Goal: Find specific page/section: Find specific page/section

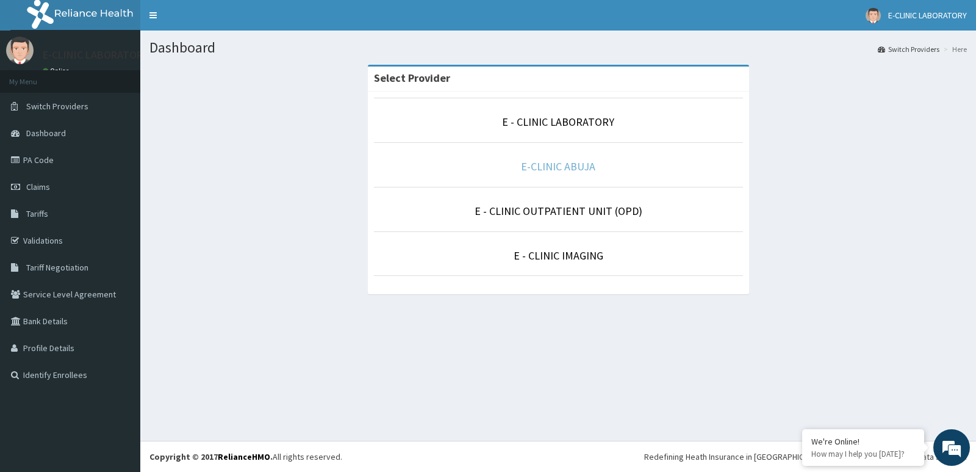
click at [561, 169] on link "E-CLINIC ABUJA" at bounding box center [558, 166] width 74 height 14
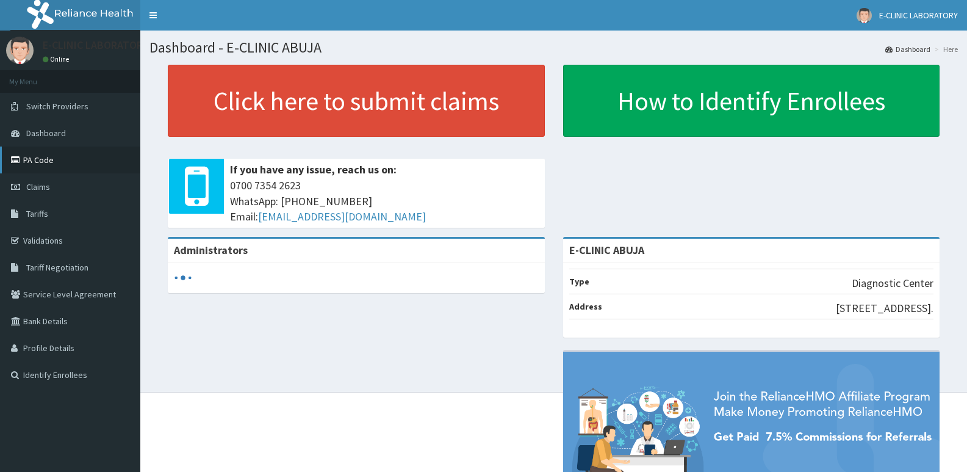
drag, startPoint x: 0, startPoint y: 0, endPoint x: 37, endPoint y: 157, distance: 161.7
click at [37, 157] on link "PA Code" at bounding box center [70, 159] width 140 height 27
